Goal: Information Seeking & Learning: Check status

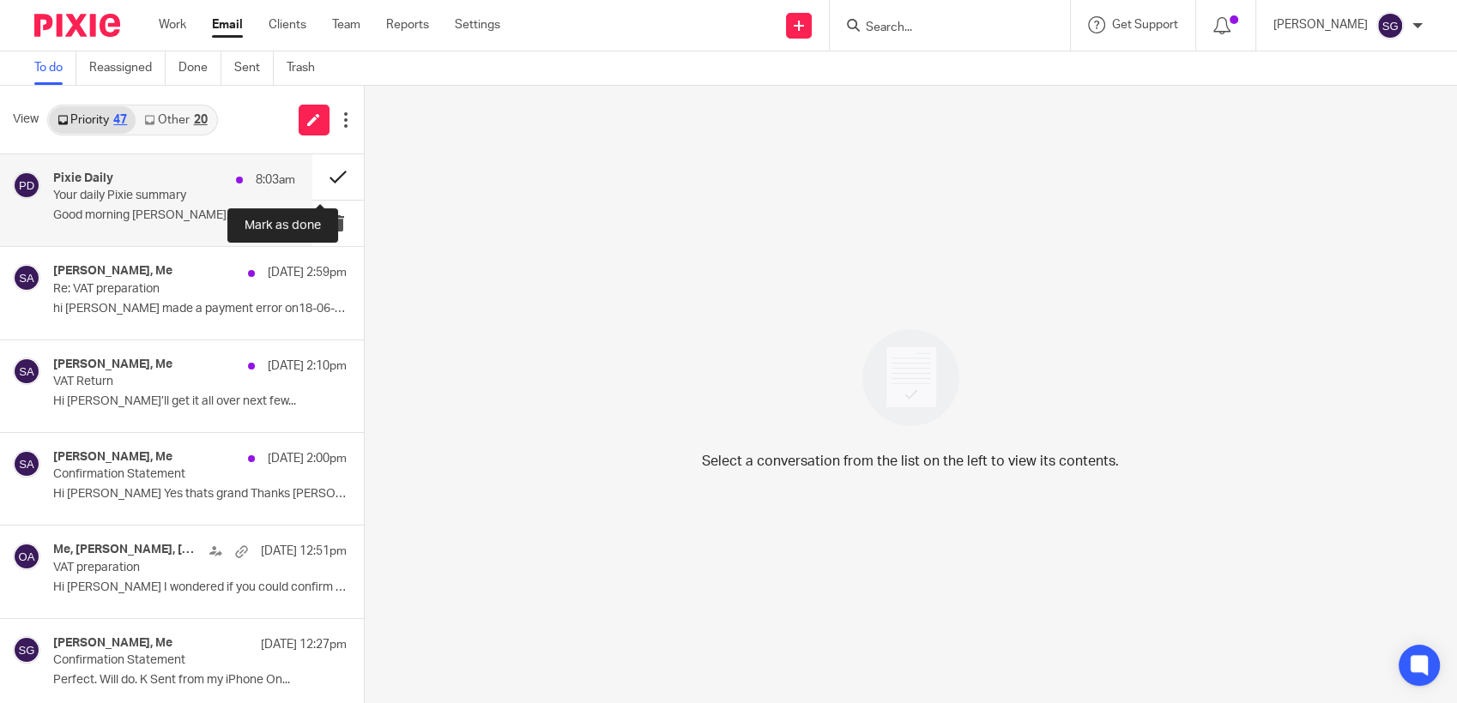
click at [316, 177] on button at bounding box center [337, 176] width 51 height 45
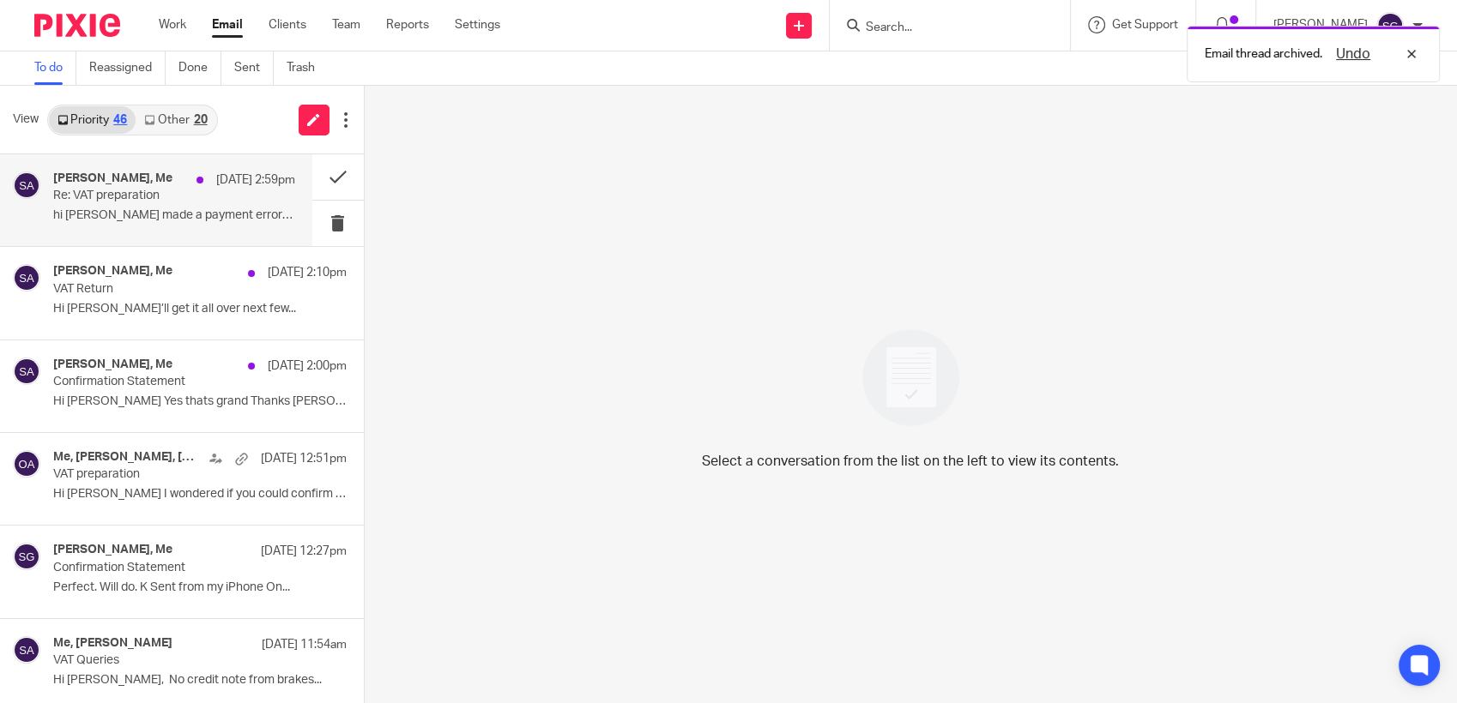
click at [150, 184] on h4 "[PERSON_NAME], Me" at bounding box center [112, 179] width 119 height 15
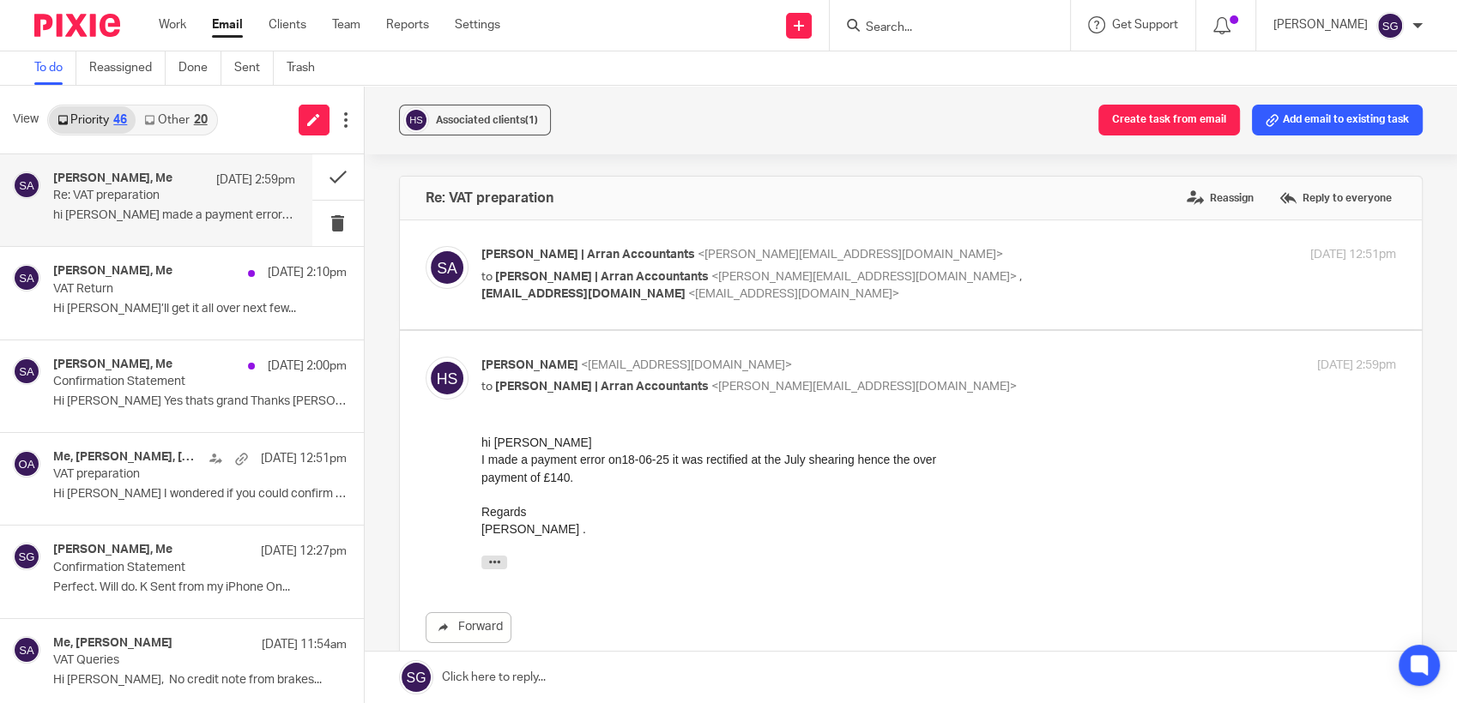
click at [186, 124] on link "Other 20" at bounding box center [176, 119] width 80 height 27
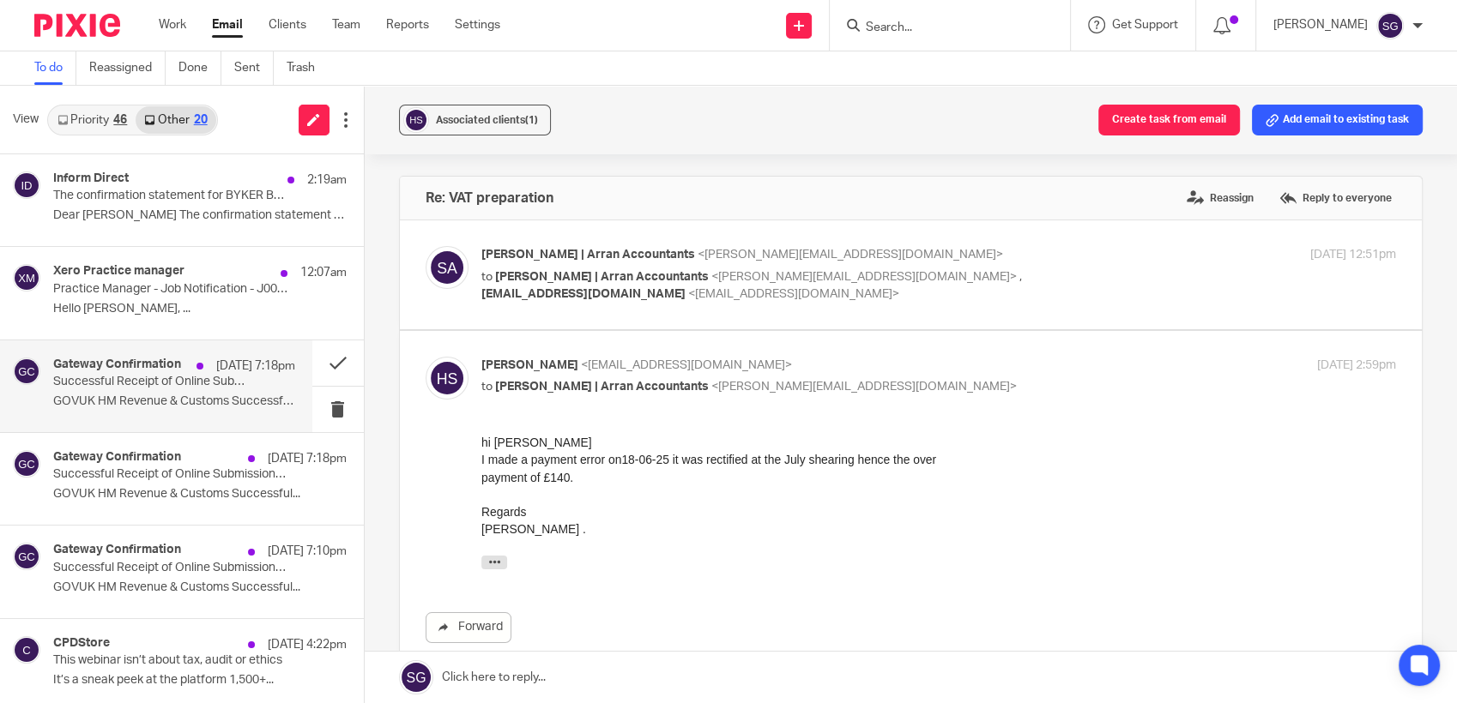
click at [175, 408] on p "GOVUK HM Revenue & Customs Successful..." at bounding box center [174, 402] width 242 height 15
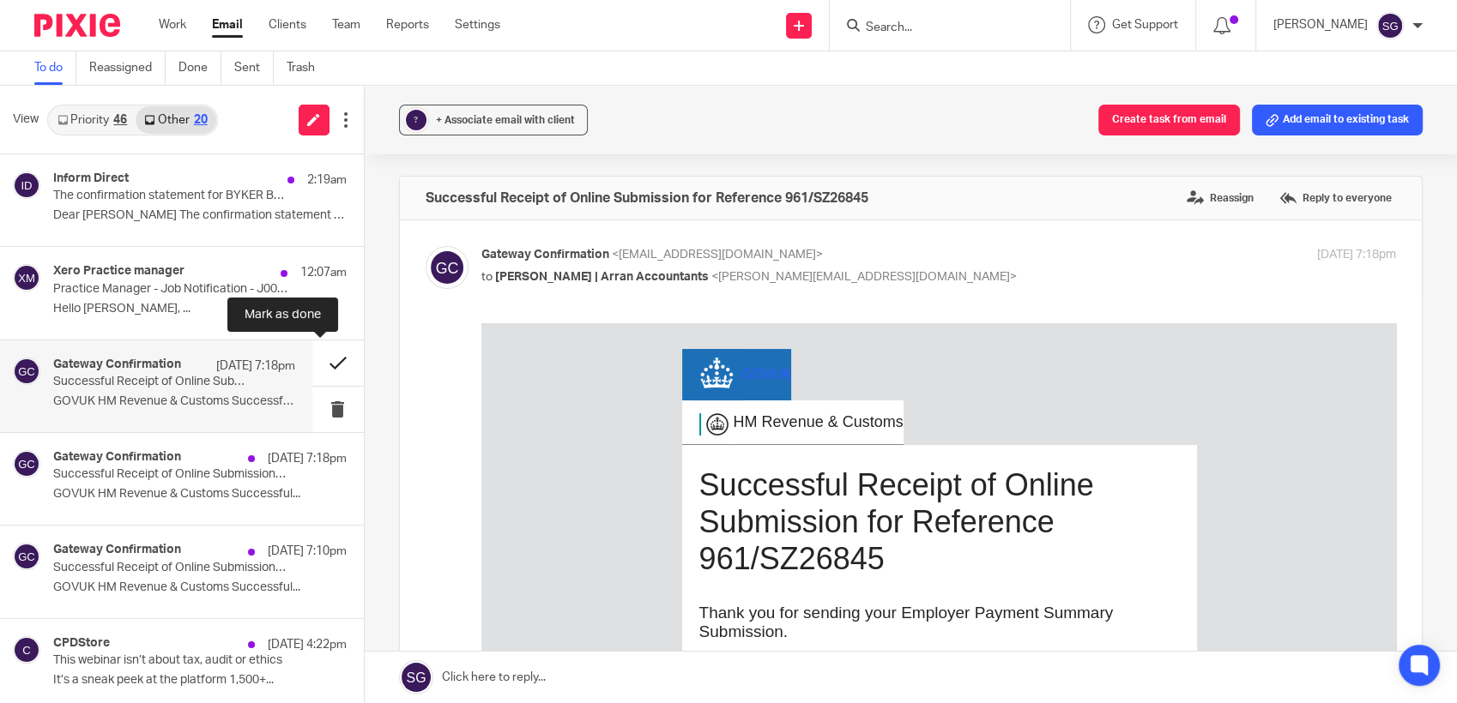
click at [321, 359] on button at bounding box center [337, 363] width 51 height 45
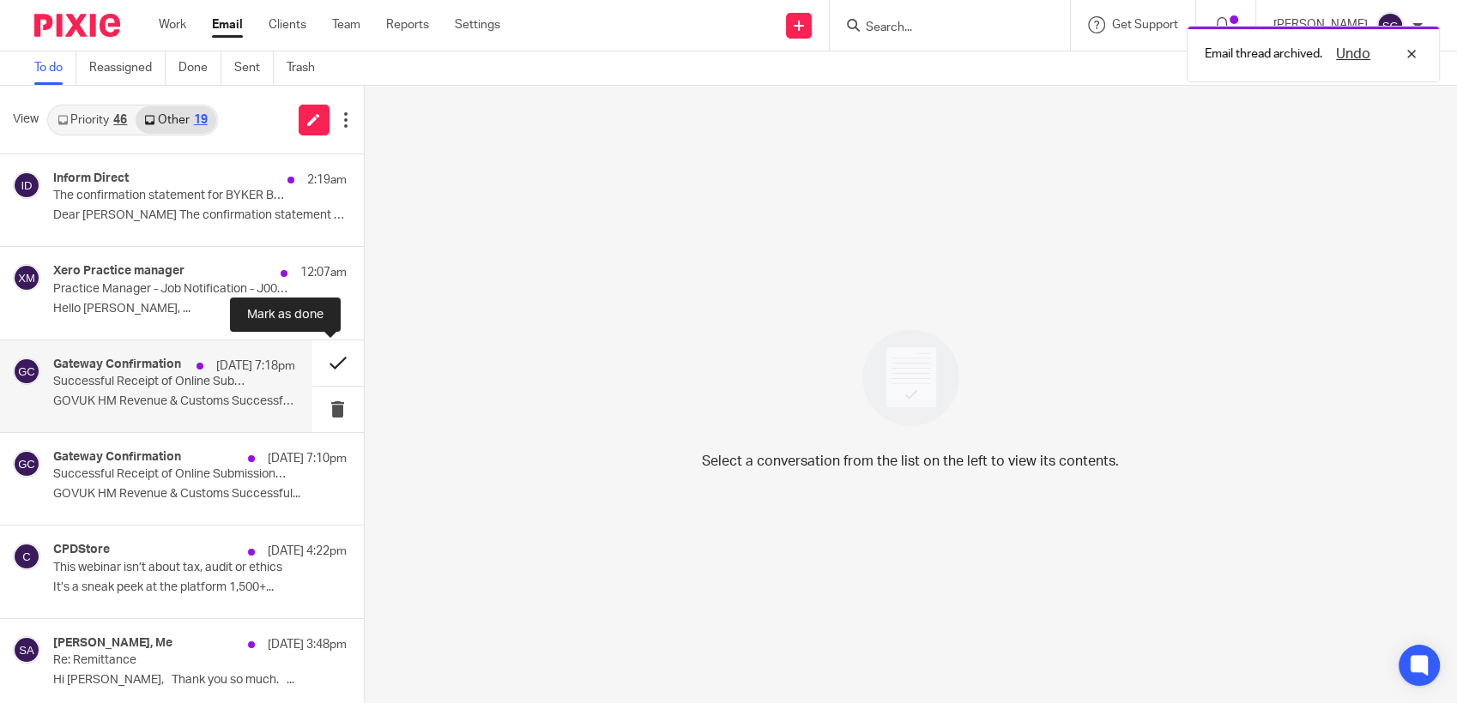
click at [318, 364] on button at bounding box center [337, 363] width 51 height 45
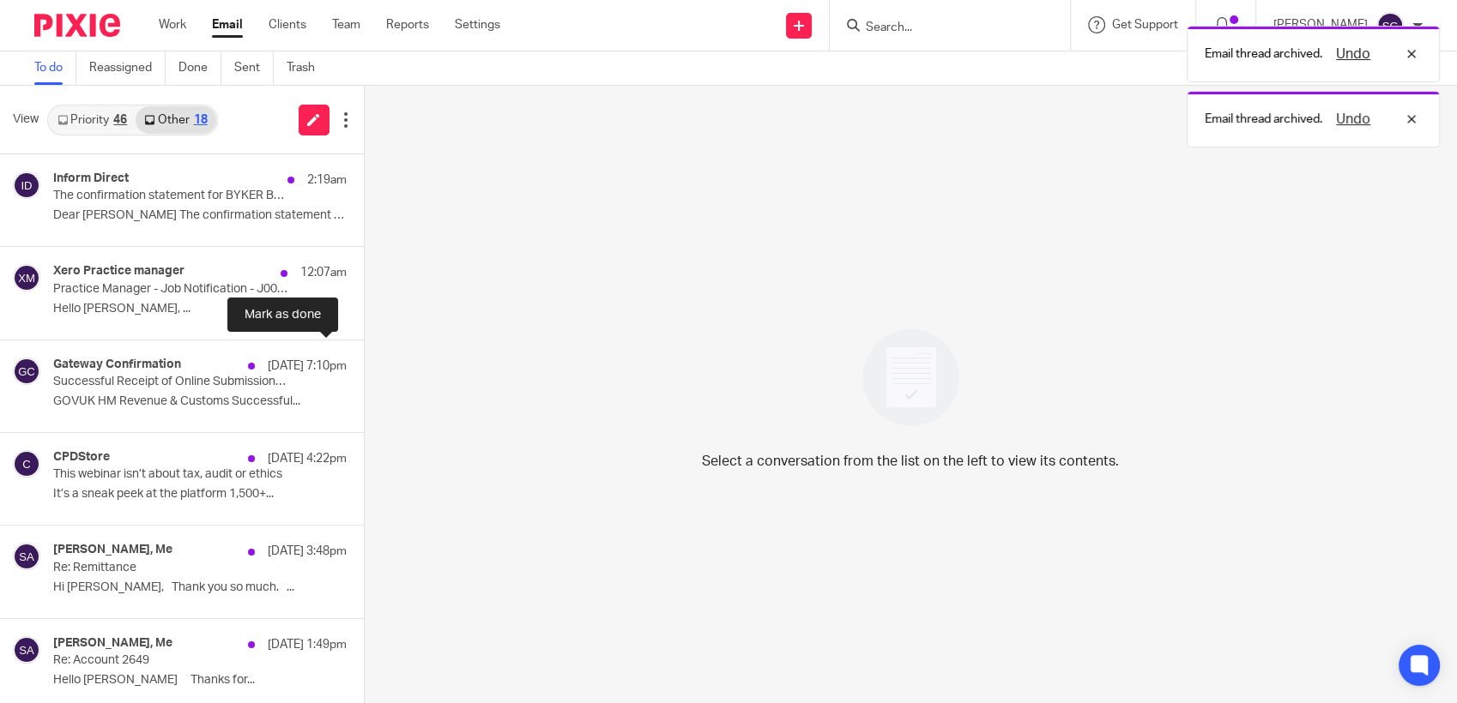
click at [364, 364] on button at bounding box center [371, 363] width 14 height 45
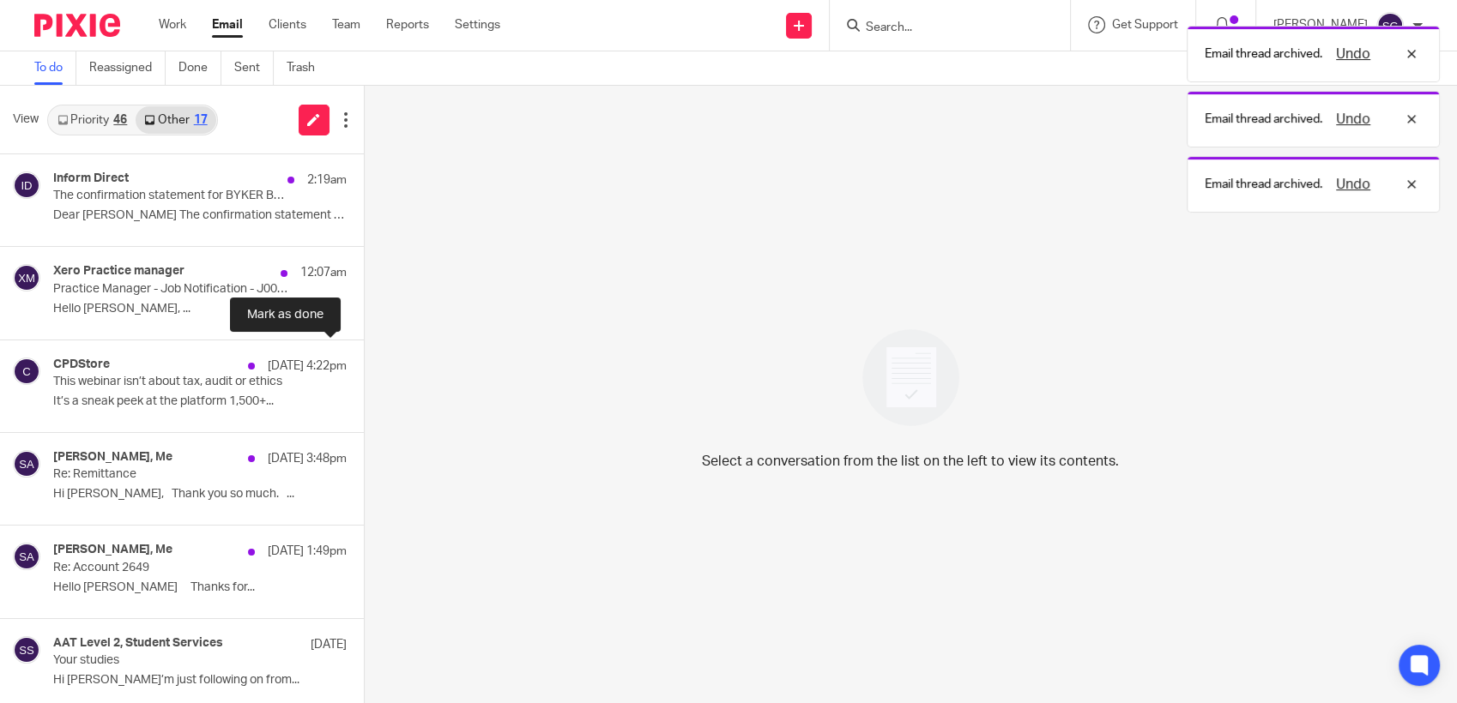
click at [364, 364] on button at bounding box center [371, 363] width 14 height 45
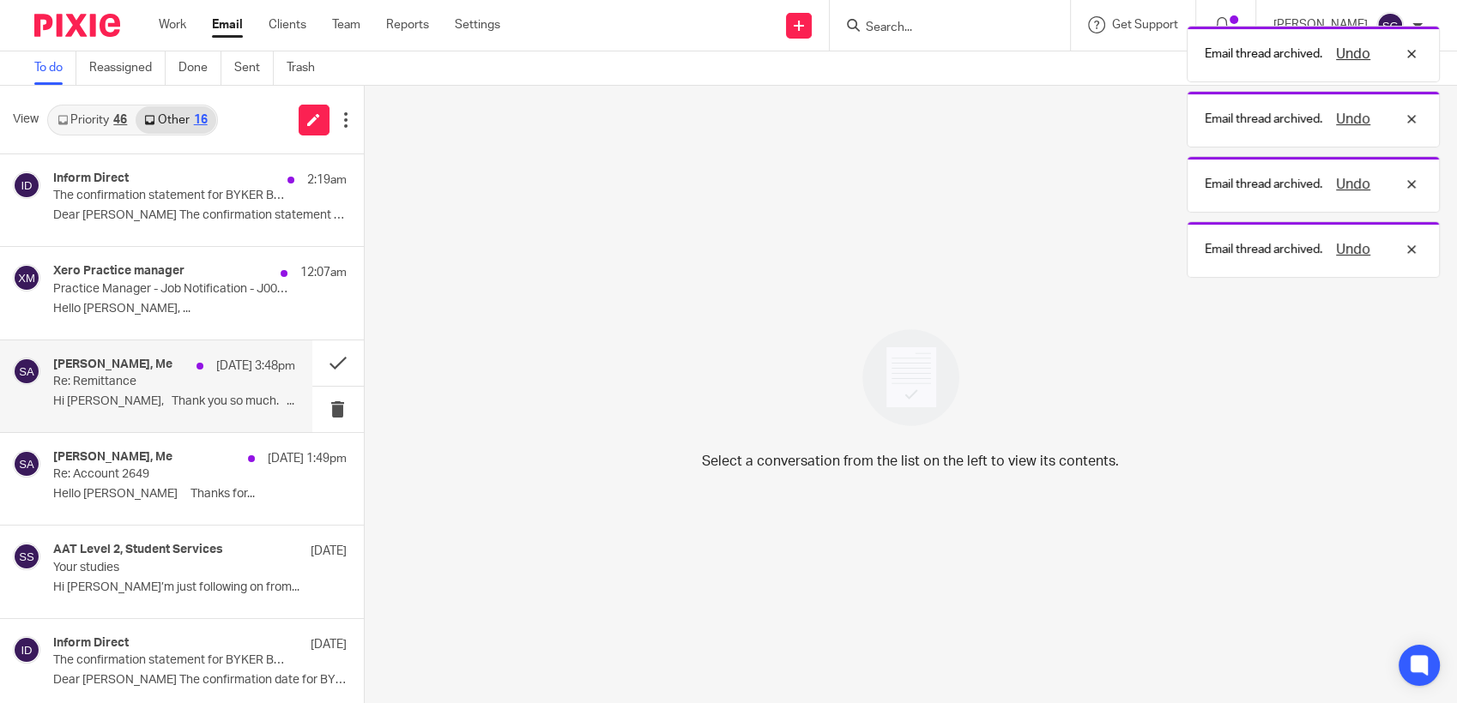
click at [216, 373] on p "[DATE] 3:48pm" at bounding box center [255, 366] width 79 height 17
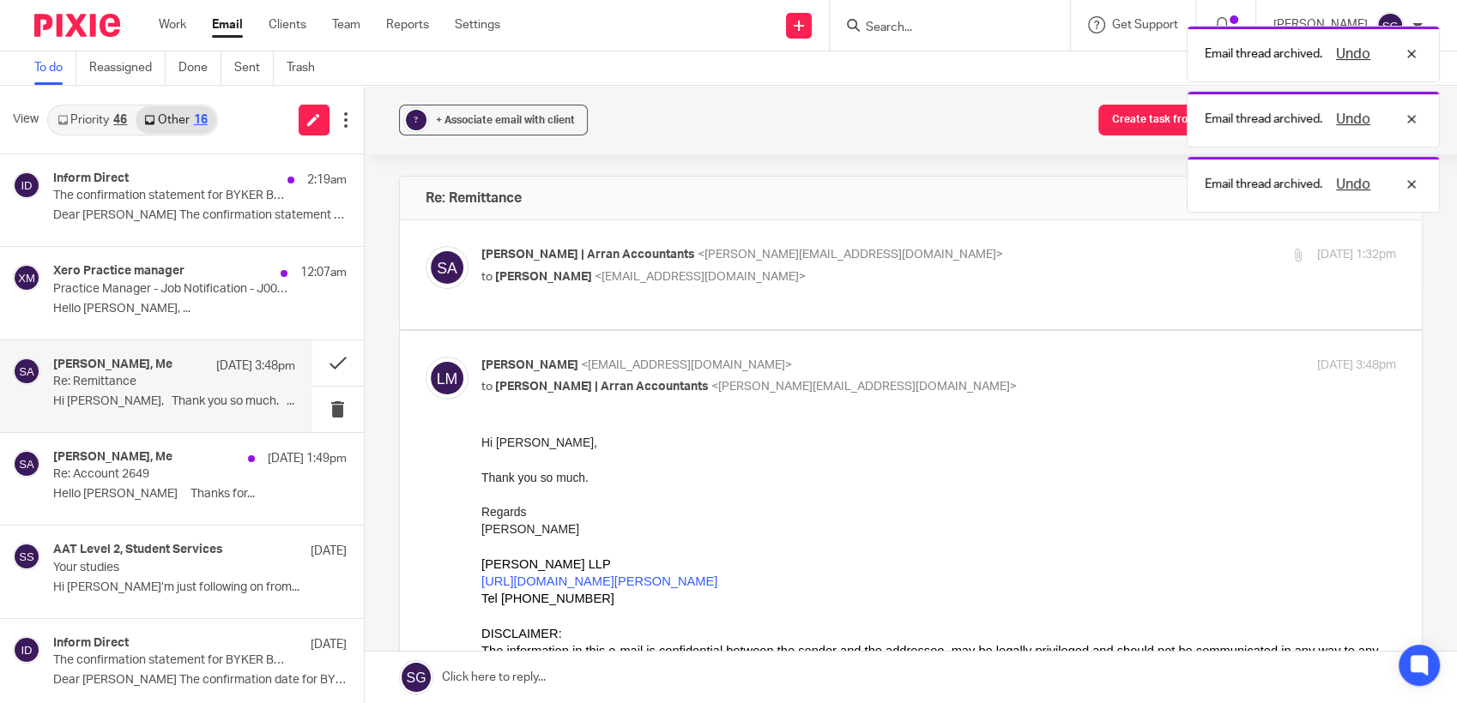
click at [586, 287] on div "[PERSON_NAME] | Arran Accountants <[PERSON_NAME][EMAIL_ADDRESS][DOMAIN_NAME]> t…" at bounding box center [938, 267] width 915 height 43
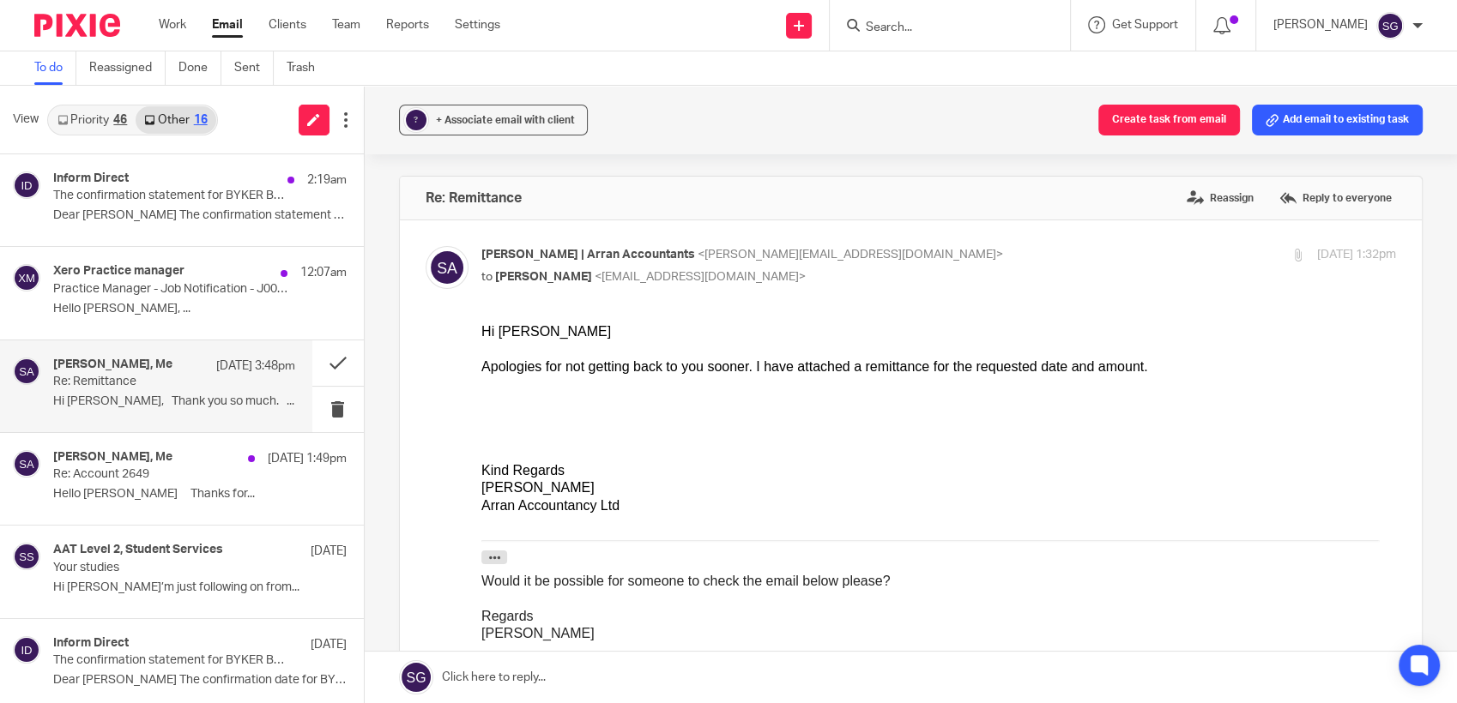
click at [586, 283] on p "to [PERSON_NAME] <[EMAIL_ADDRESS][DOMAIN_NAME]>" at bounding box center [786, 278] width 610 height 18
checkbox input "false"
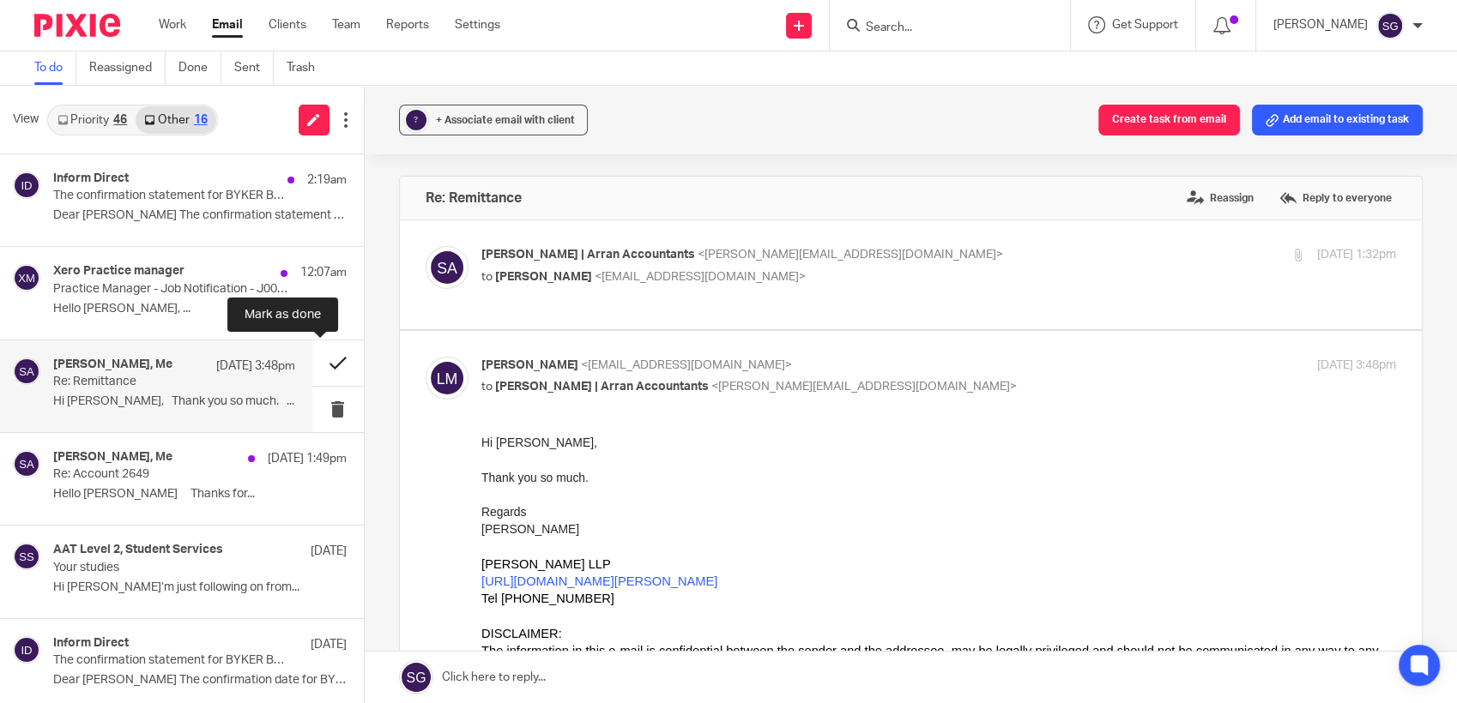
click at [317, 362] on button at bounding box center [337, 363] width 51 height 45
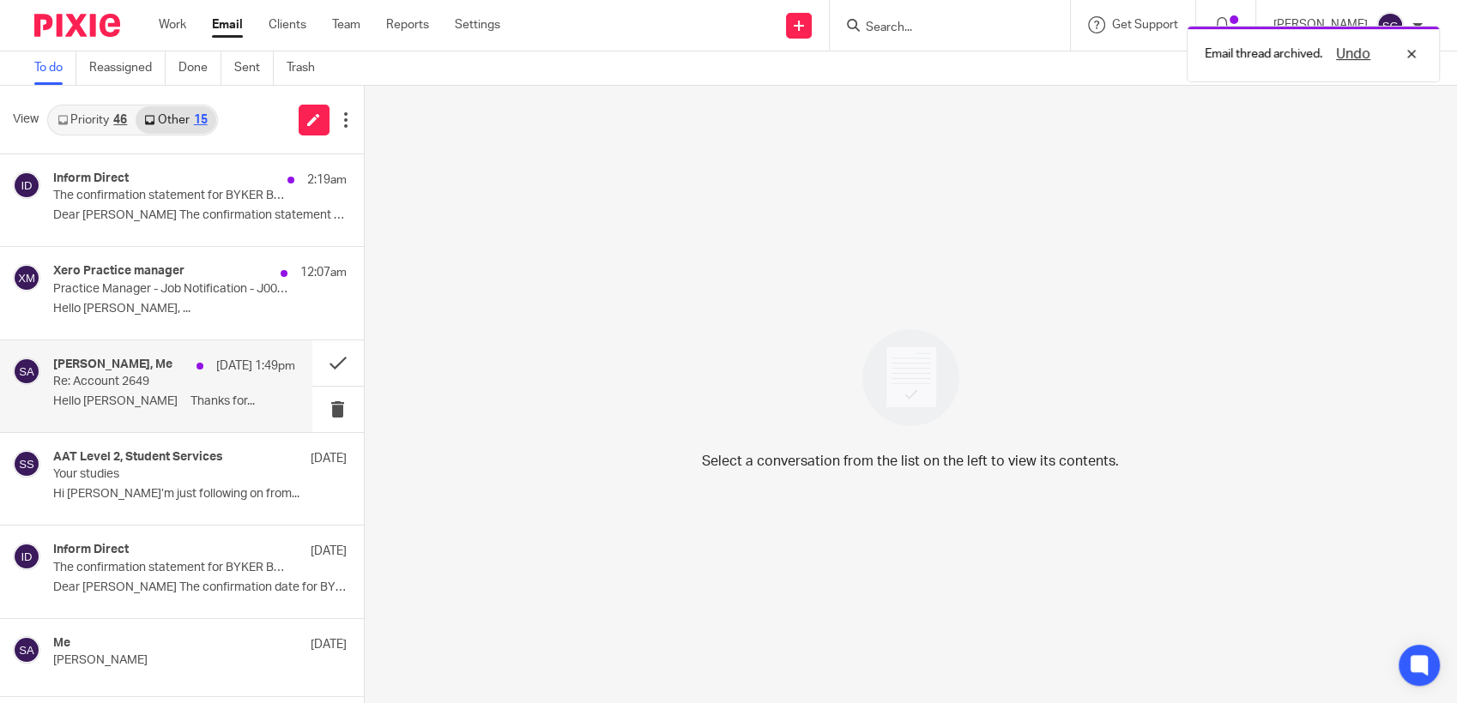
click at [188, 364] on div "[DATE] 1:49pm" at bounding box center [241, 366] width 107 height 17
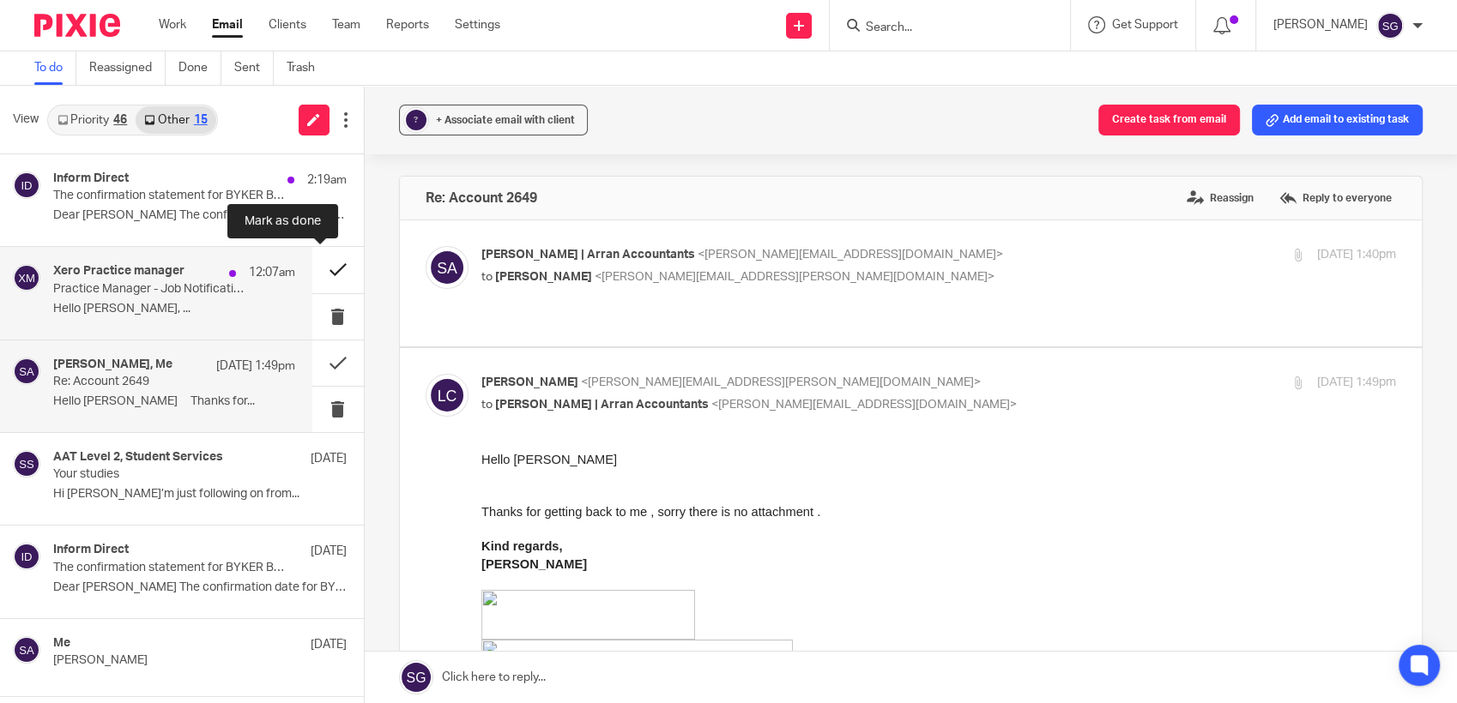
click at [320, 275] on button at bounding box center [337, 269] width 51 height 45
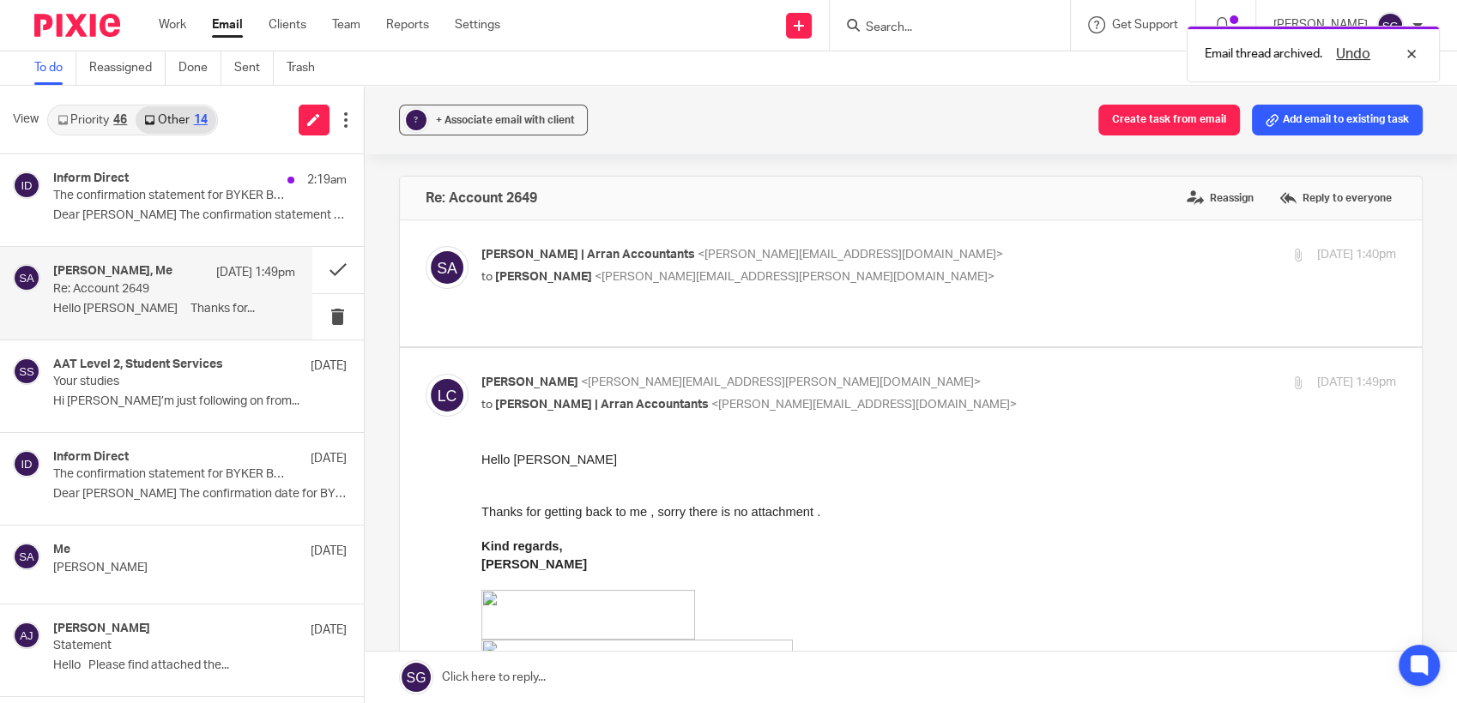
click at [98, 110] on link "Priority 46" at bounding box center [92, 119] width 87 height 27
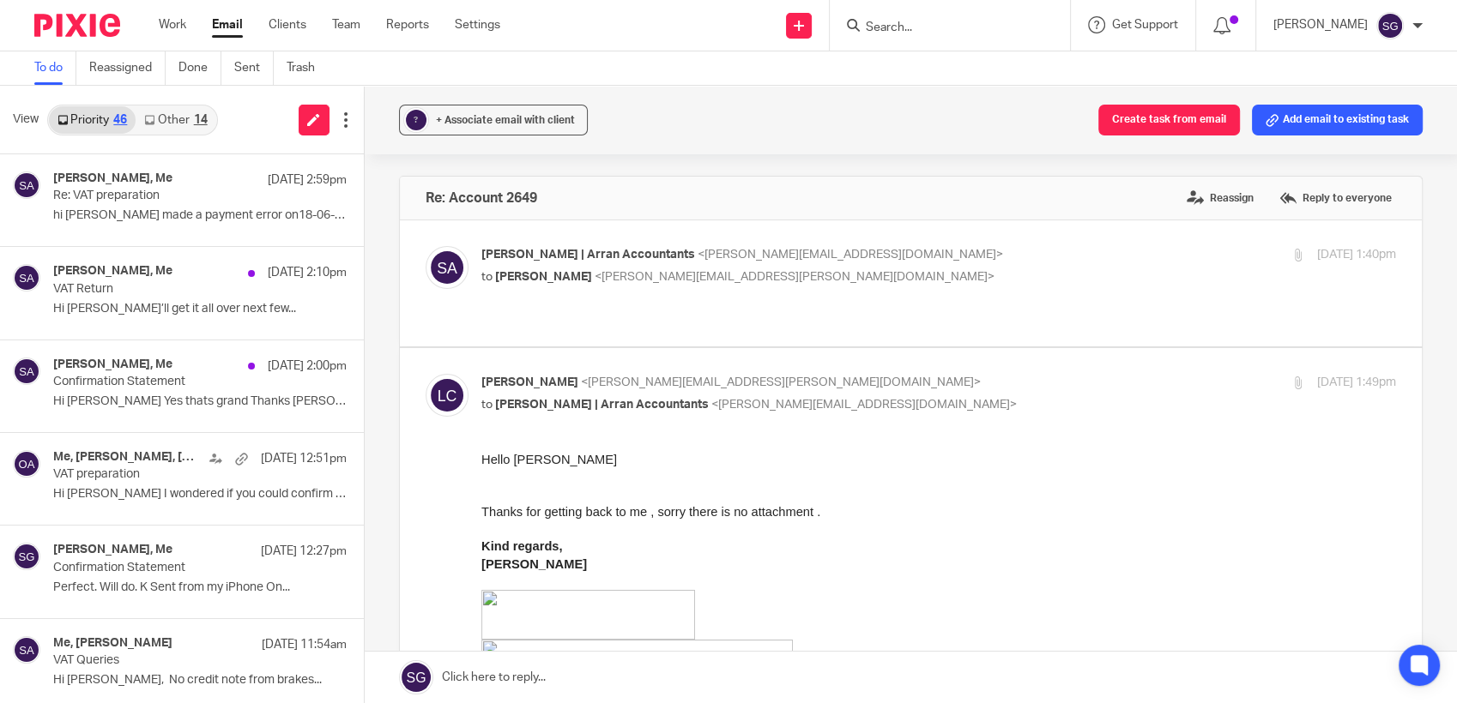
click at [917, 18] on form at bounding box center [955, 25] width 183 height 21
click at [110, 290] on p "VAT Return" at bounding box center [149, 289] width 193 height 15
